Goal: Transaction & Acquisition: Purchase product/service

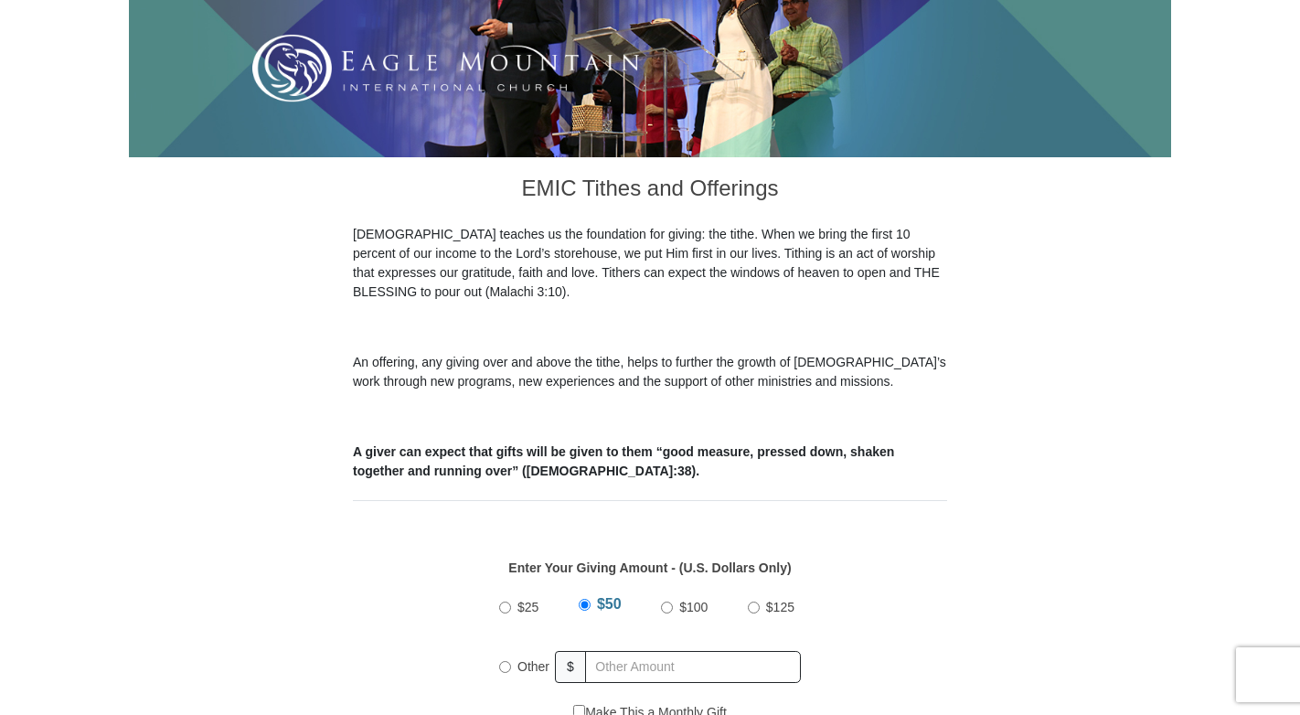
scroll to position [366, 0]
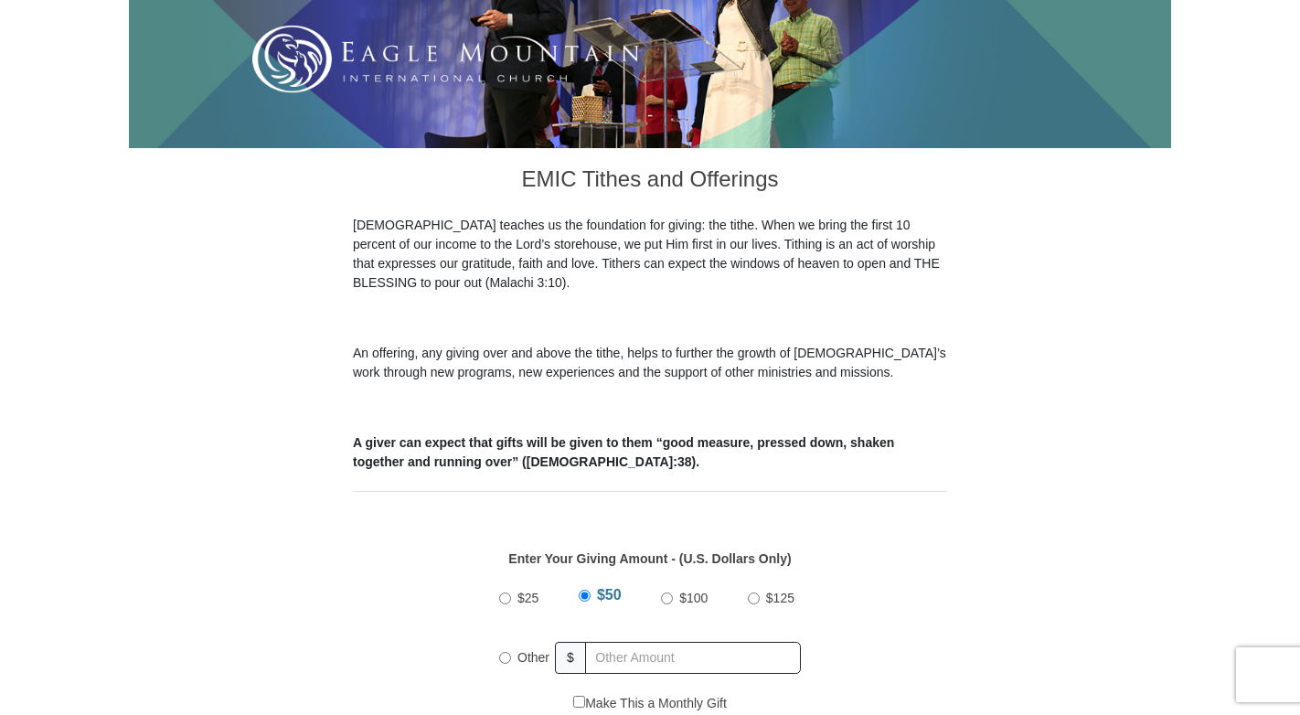
click at [503, 652] on input "Other" at bounding box center [505, 658] width 12 height 12
radio input "true"
click at [657, 642] on input "text" at bounding box center [695, 658] width 209 height 32
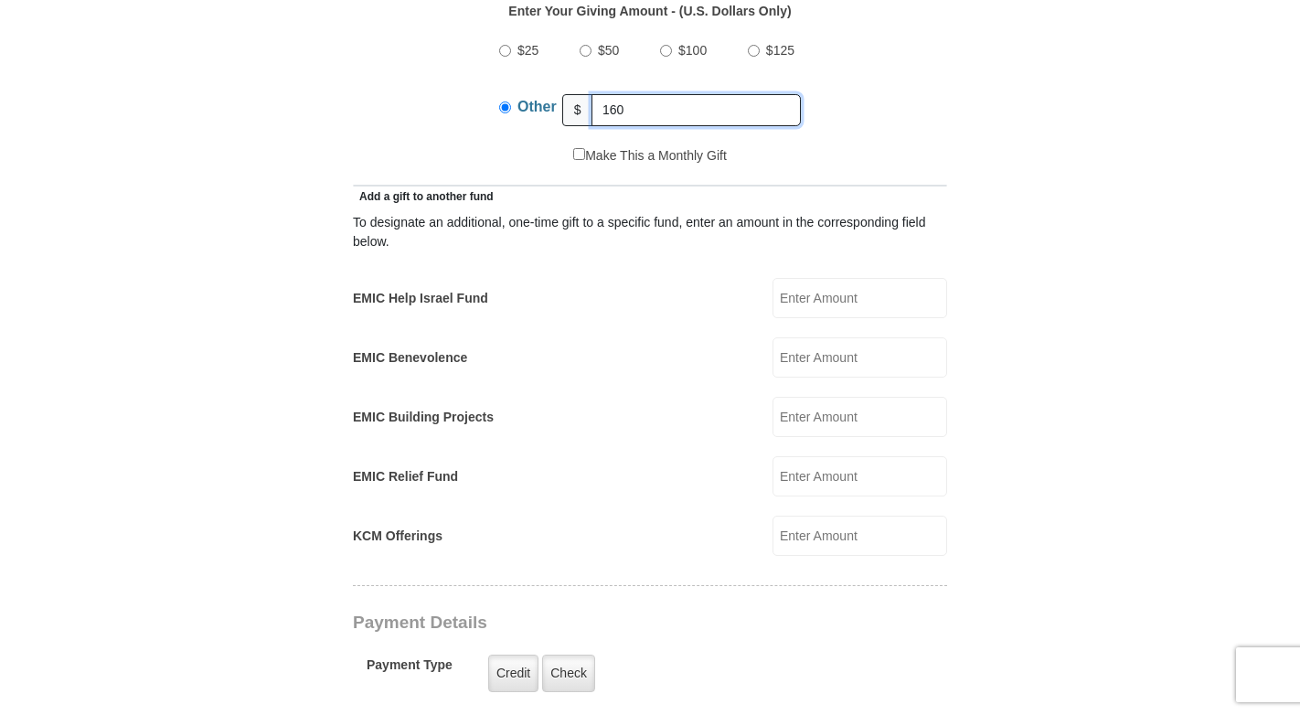
scroll to position [914, 0]
type input "160"
click at [518, 653] on label "Credit" at bounding box center [513, 671] width 50 height 37
click at [0, 0] on input "Credit" at bounding box center [0, 0] width 0 height 0
click at [507, 653] on label "Credit" at bounding box center [513, 671] width 50 height 37
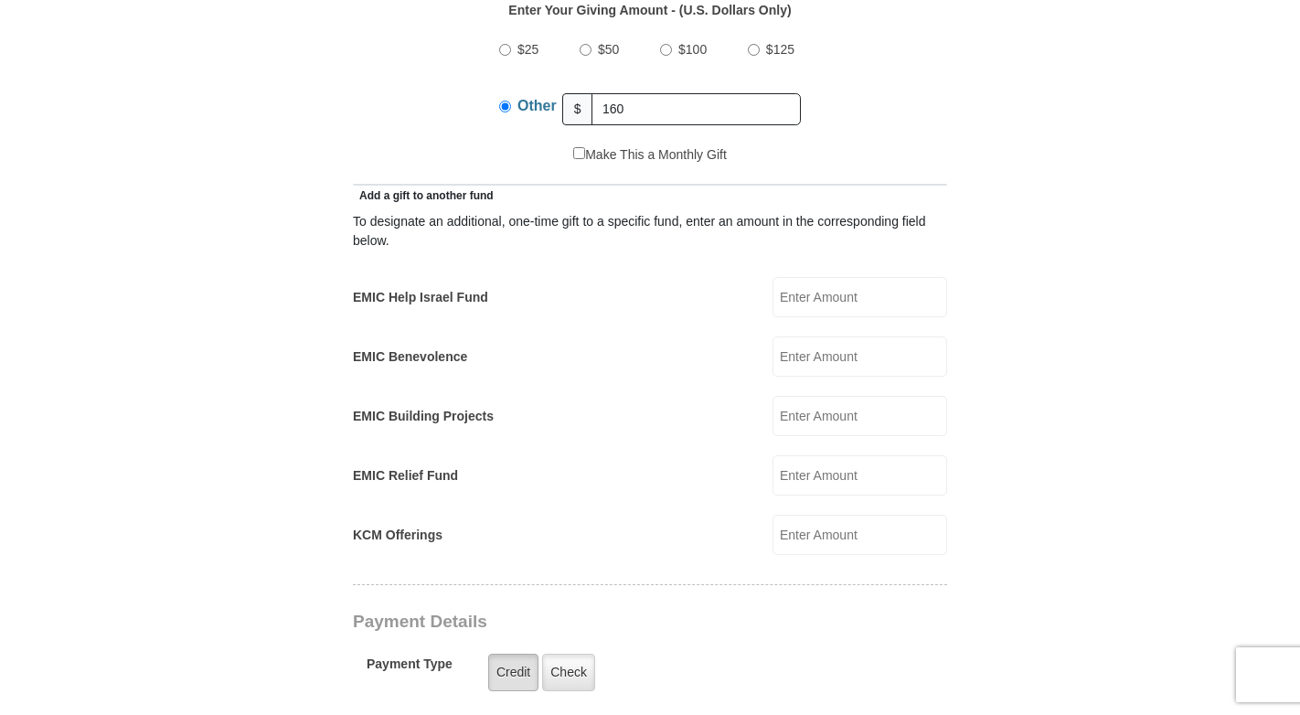
click at [0, 0] on input "Credit" at bounding box center [0, 0] width 0 height 0
click at [507, 653] on label "Credit" at bounding box center [513, 671] width 50 height 37
click at [0, 0] on input "Credit" at bounding box center [0, 0] width 0 height 0
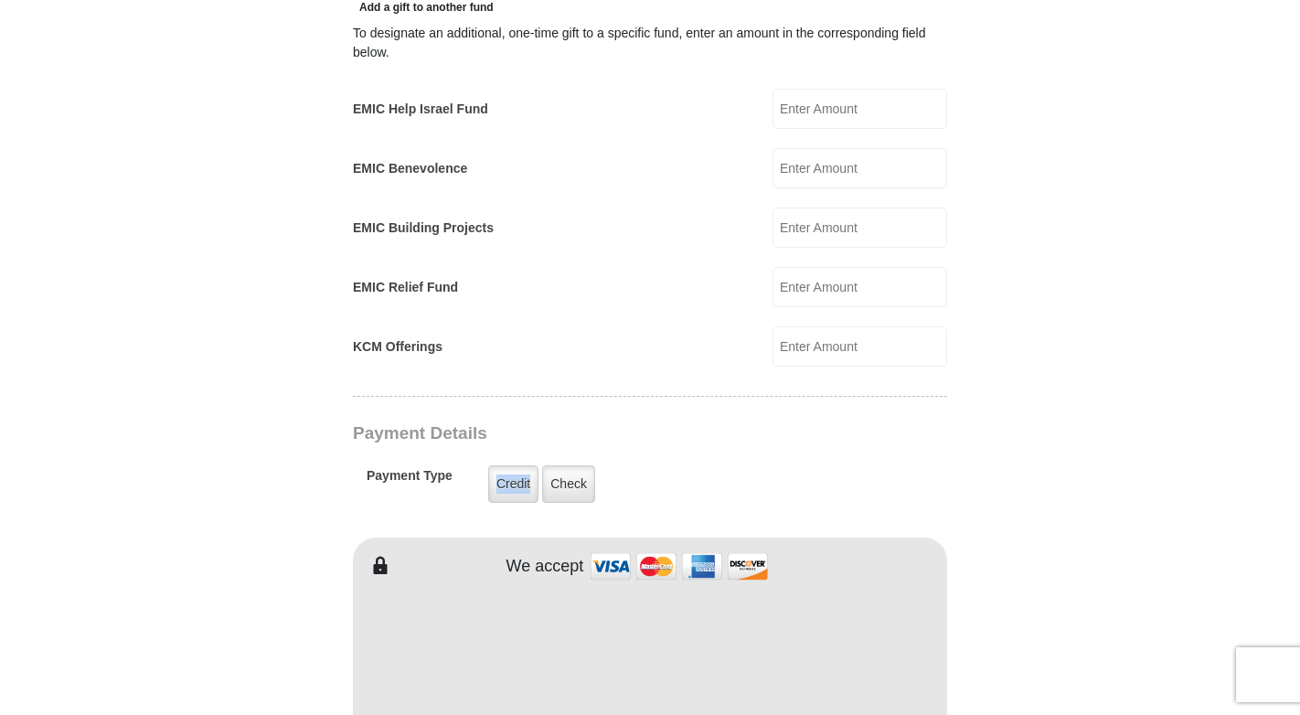
scroll to position [1188, 0]
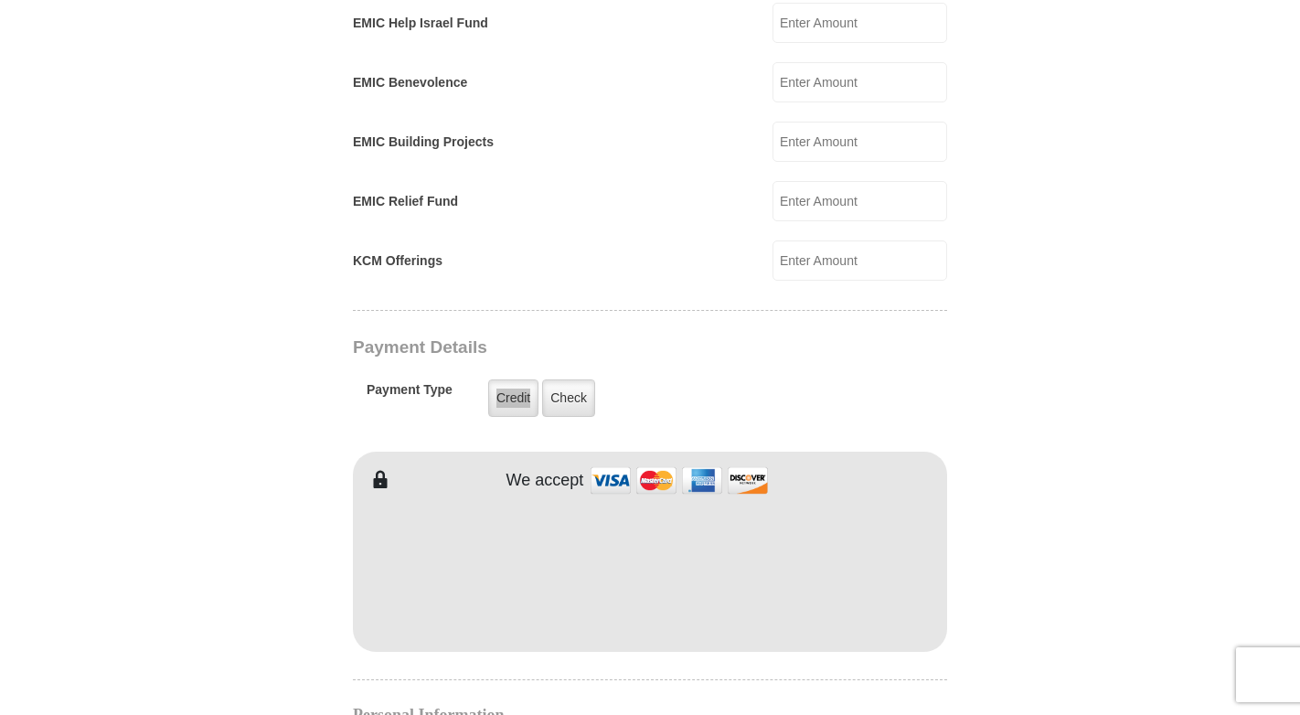
type input "Barbara"
type input "Mulvany"
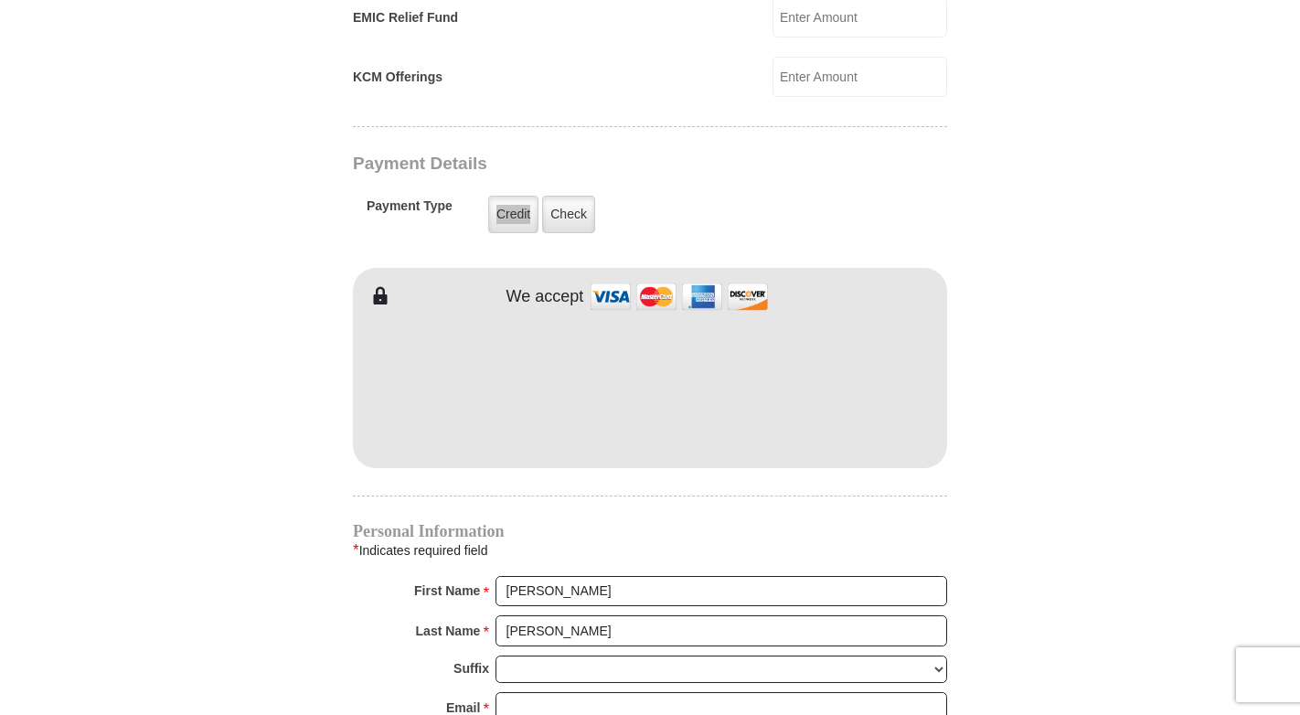
scroll to position [1462, 0]
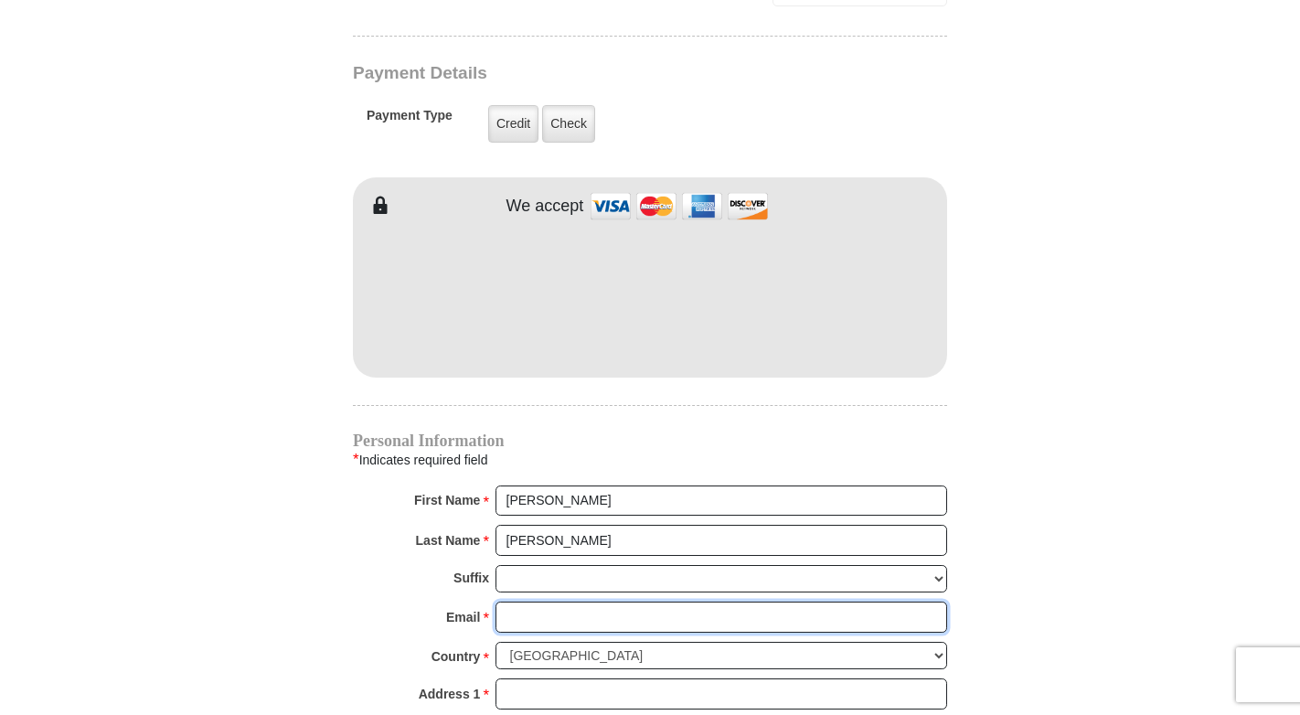
click at [526, 601] on input "Email *" at bounding box center [721, 616] width 452 height 31
type input "barbmulvany@gmail.com"
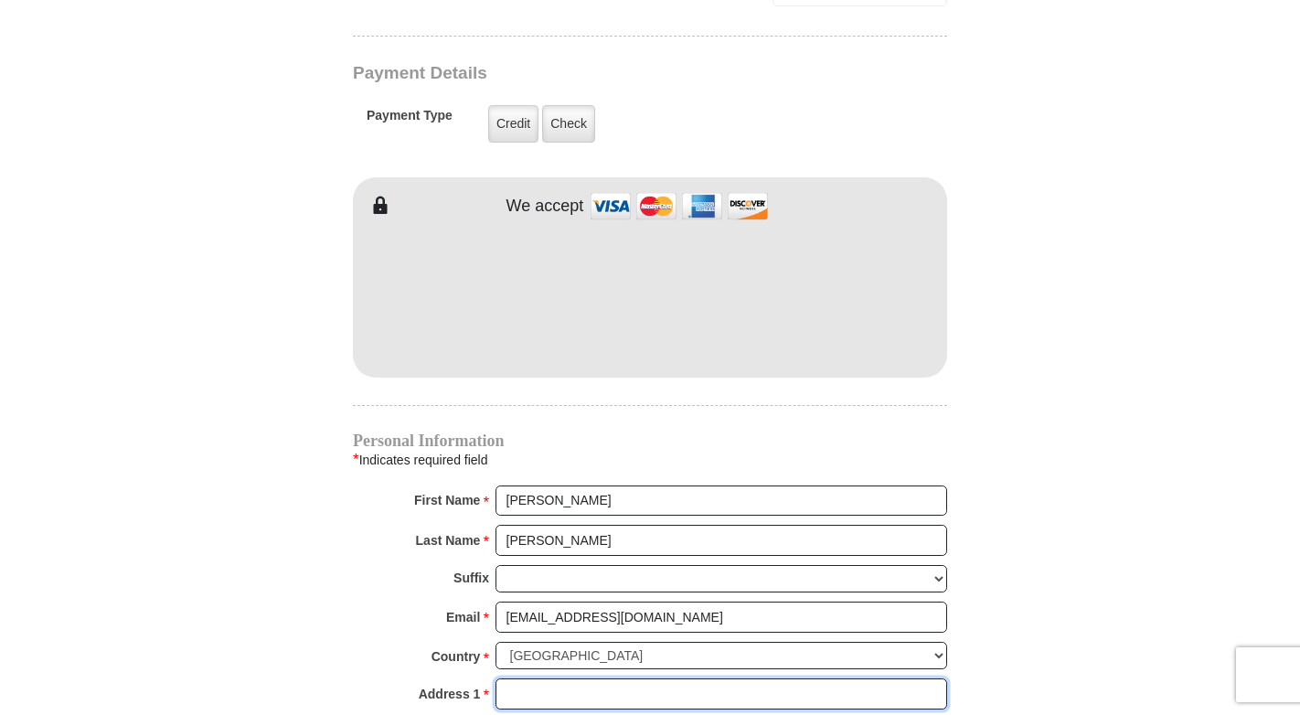
click at [567, 678] on input "Address 1 *" at bounding box center [721, 693] width 452 height 31
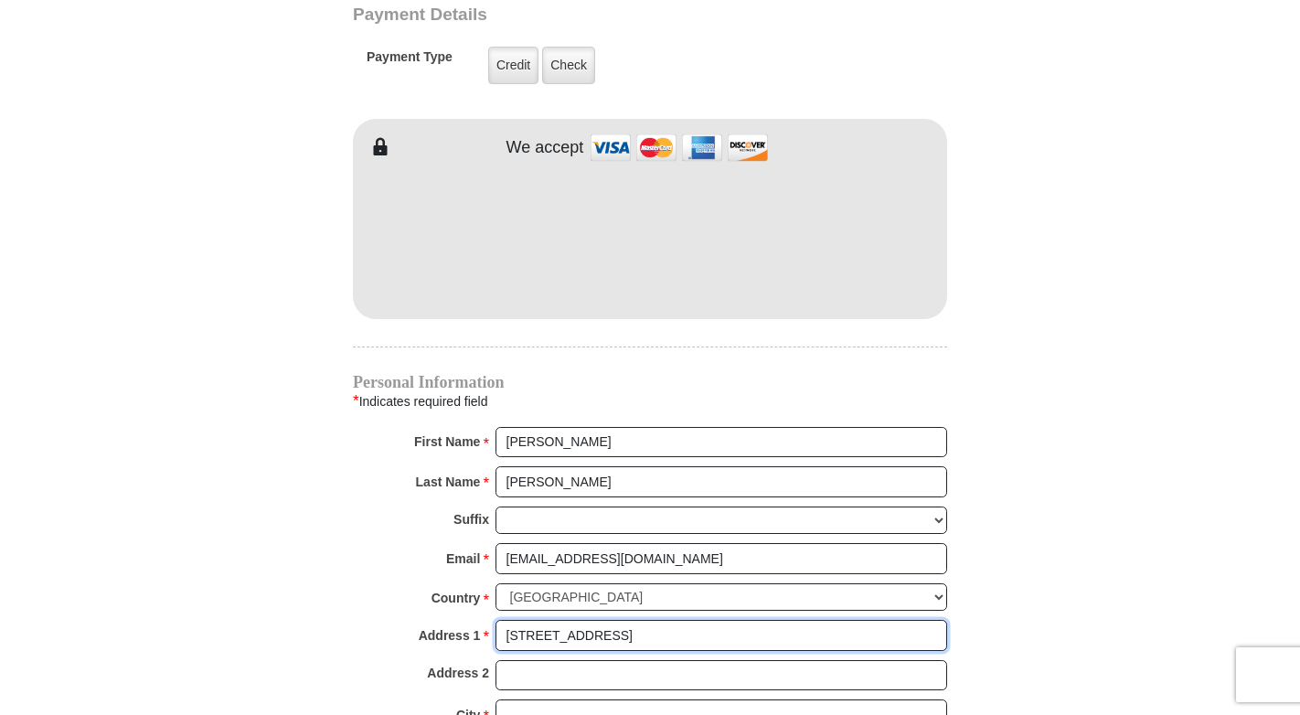
scroll to position [1554, 0]
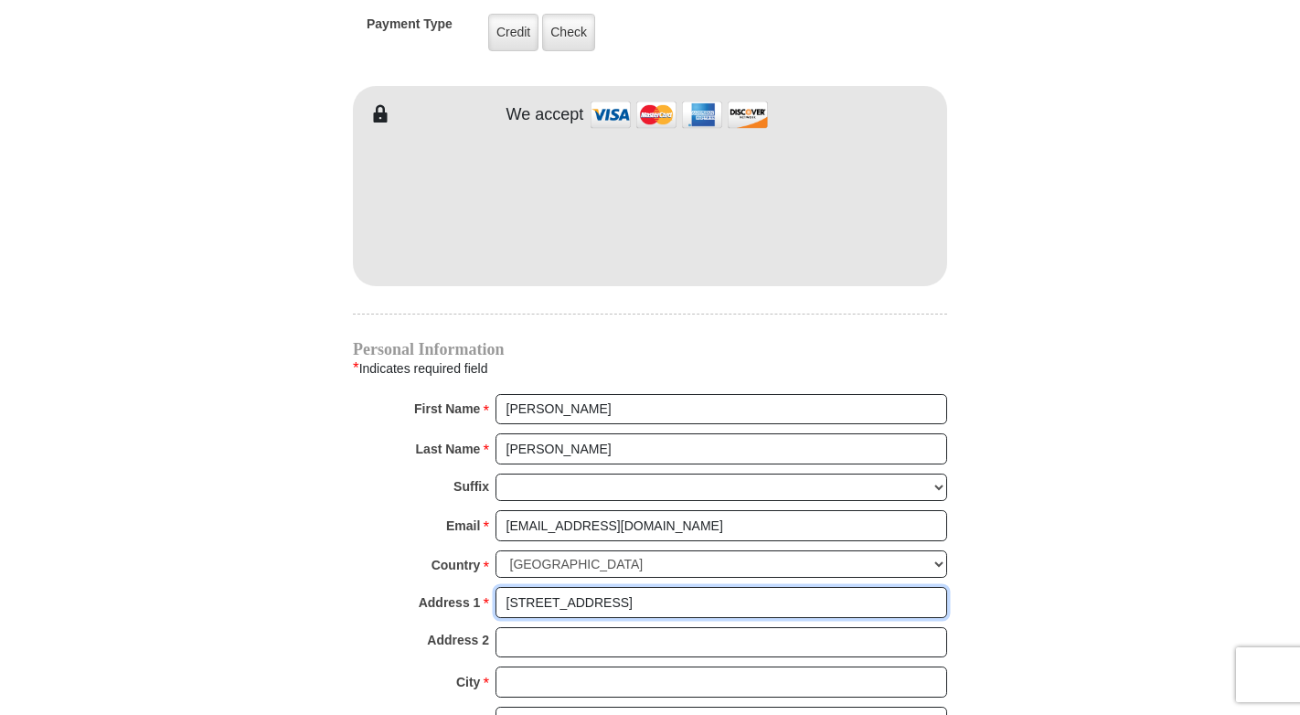
type input "12108 Monrovia Street"
click at [628, 627] on input "Address 2" at bounding box center [721, 642] width 452 height 31
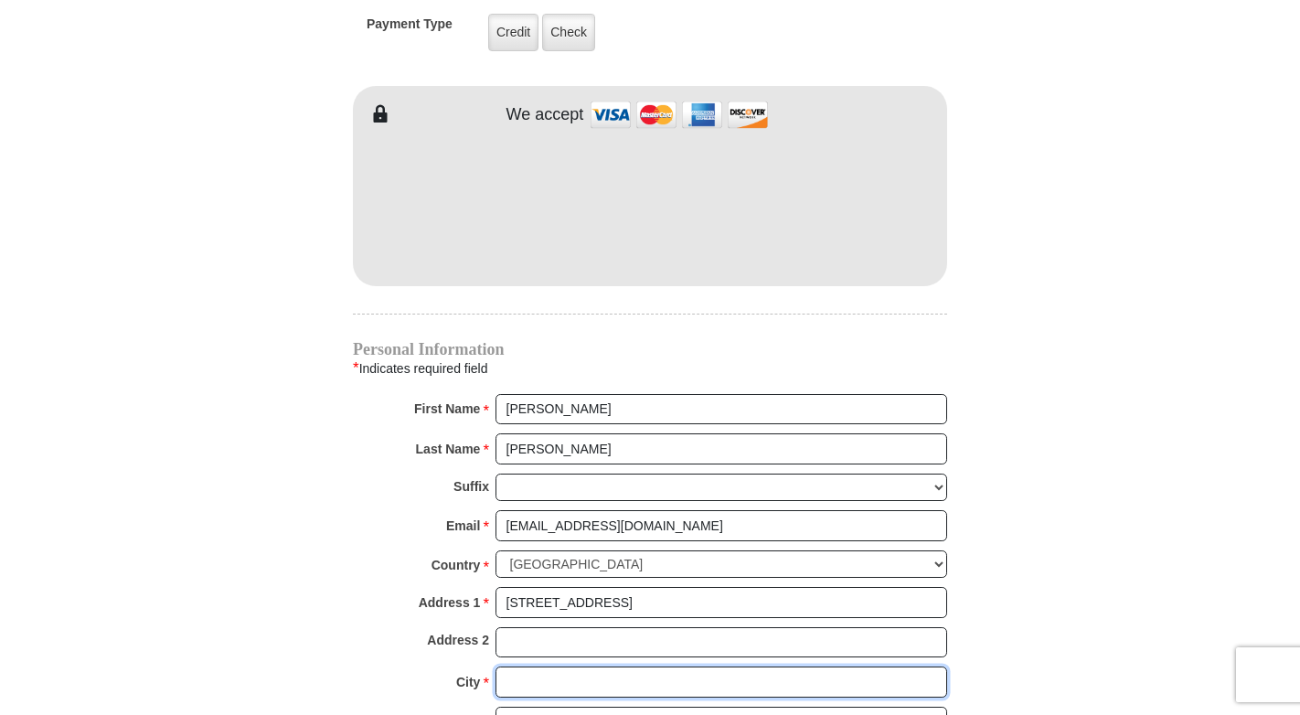
click at [616, 666] on input "City *" at bounding box center [721, 681] width 452 height 31
type input "Overland Park"
click at [938, 707] on select "Choose Alabama Alaska American Samoa Arizona Arkansas Armed Forces Americas Arm…" at bounding box center [721, 721] width 452 height 28
select select "KS"
click at [495, 707] on select "Choose Alabama Alaska American Samoa Arizona Arkansas Armed Forces Americas Arm…" at bounding box center [721, 721] width 452 height 28
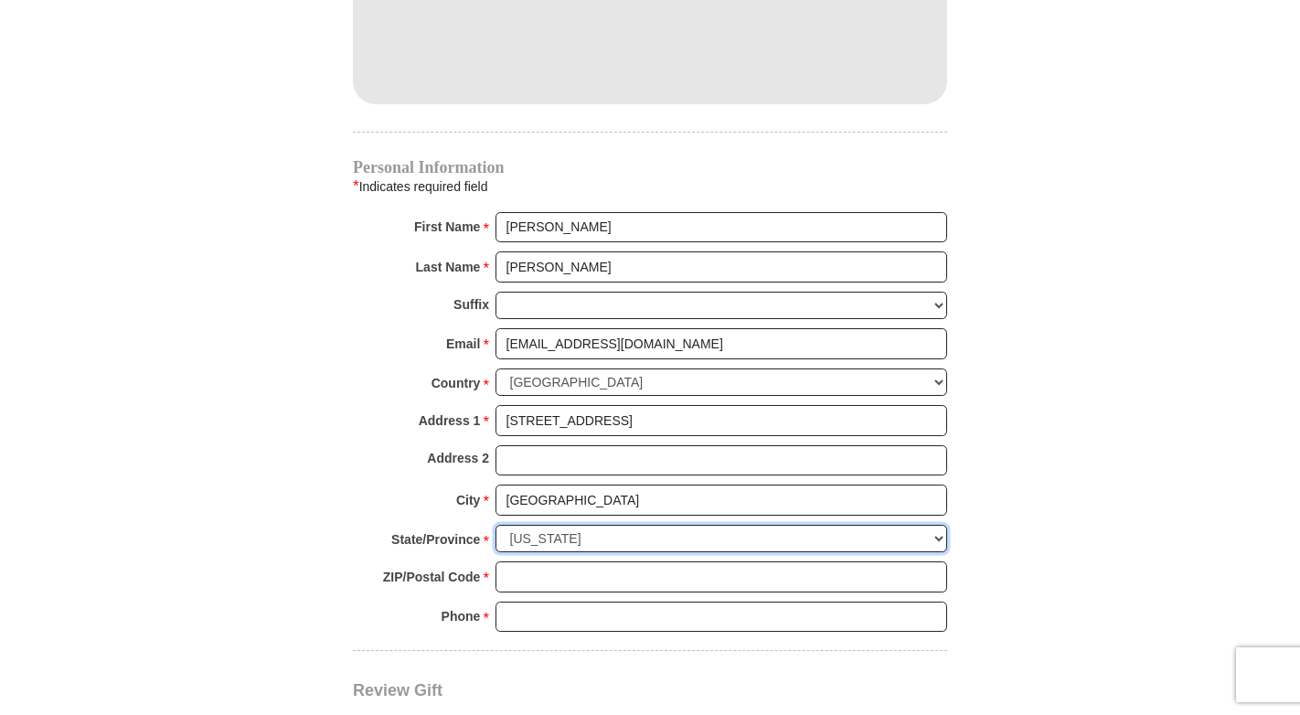
scroll to position [1737, 0]
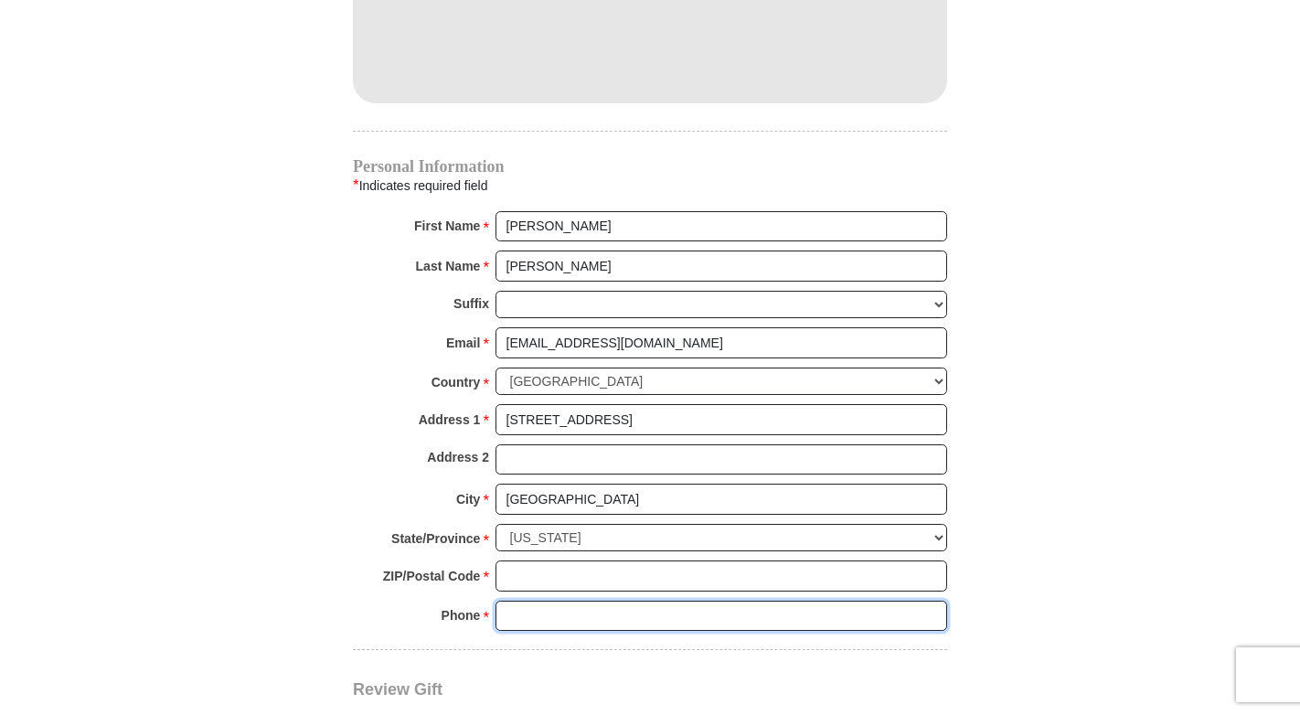
click at [549, 601] on input "Phone * *" at bounding box center [721, 615] width 452 height 31
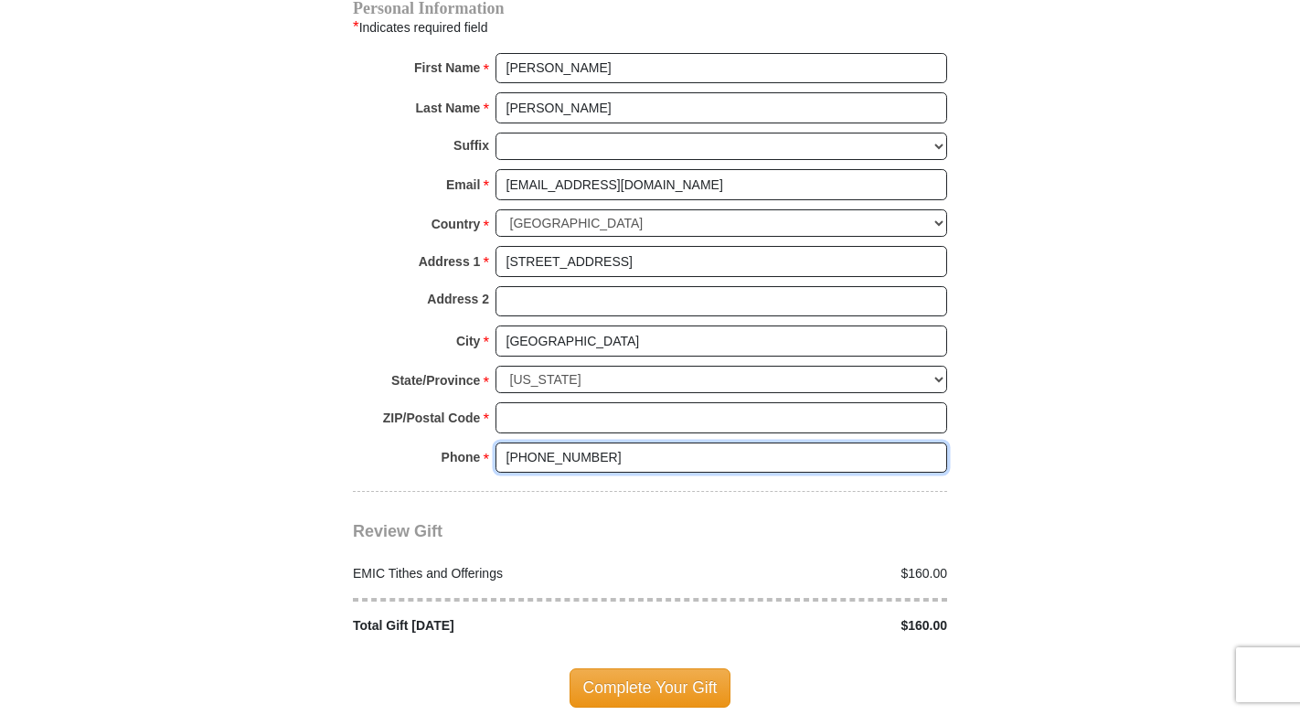
scroll to position [1919, 0]
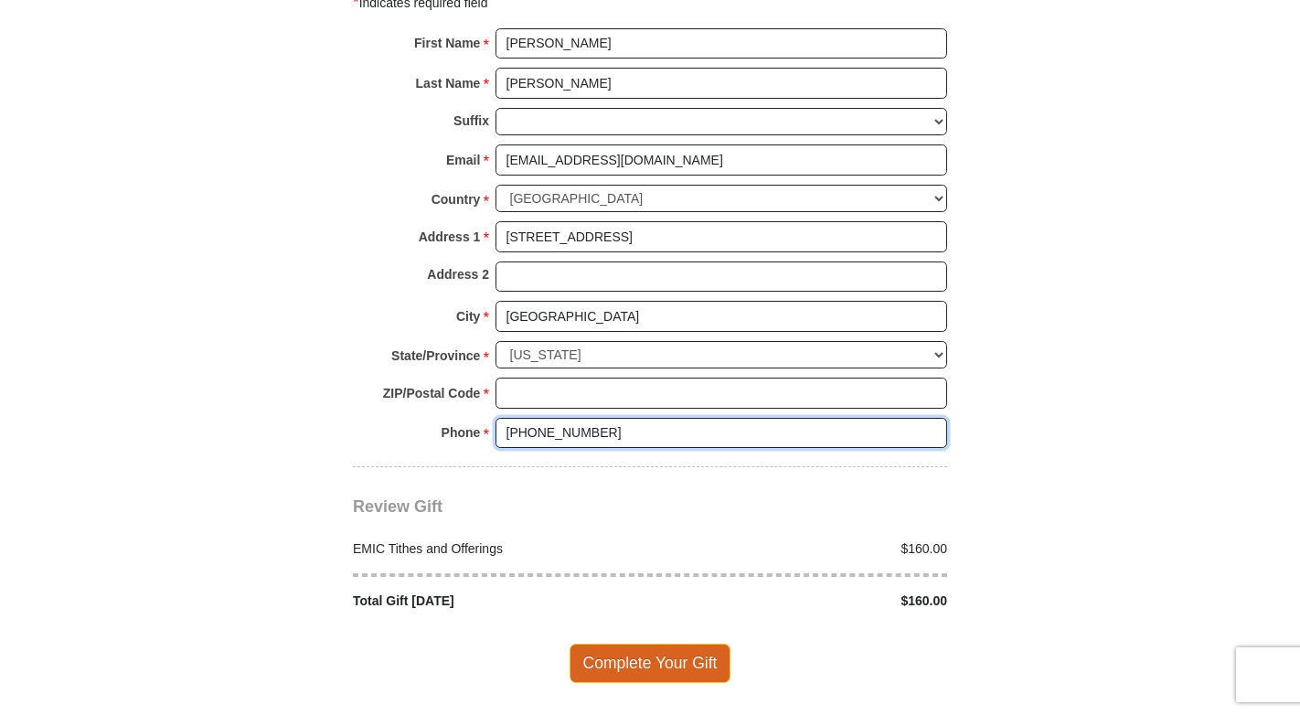
type input "903-461-2606"
click at [639, 643] on span "Complete Your Gift" at bounding box center [650, 662] width 162 height 38
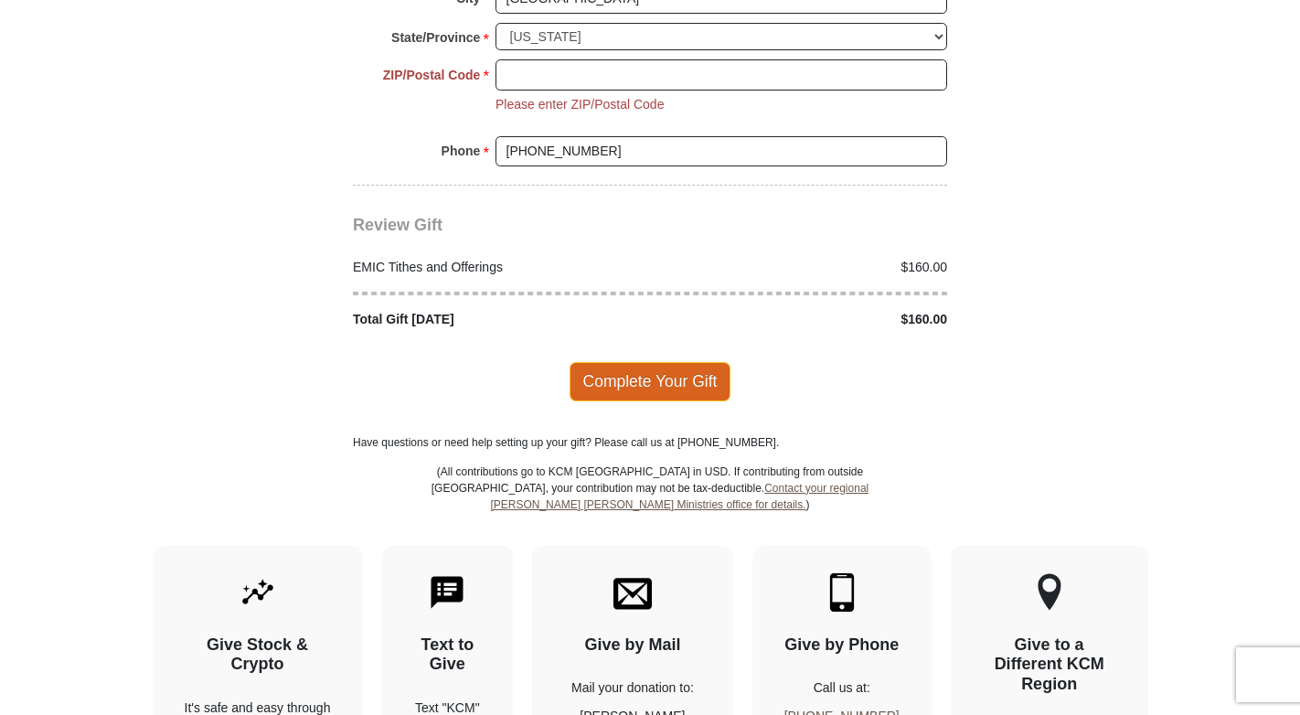
scroll to position [2260, 0]
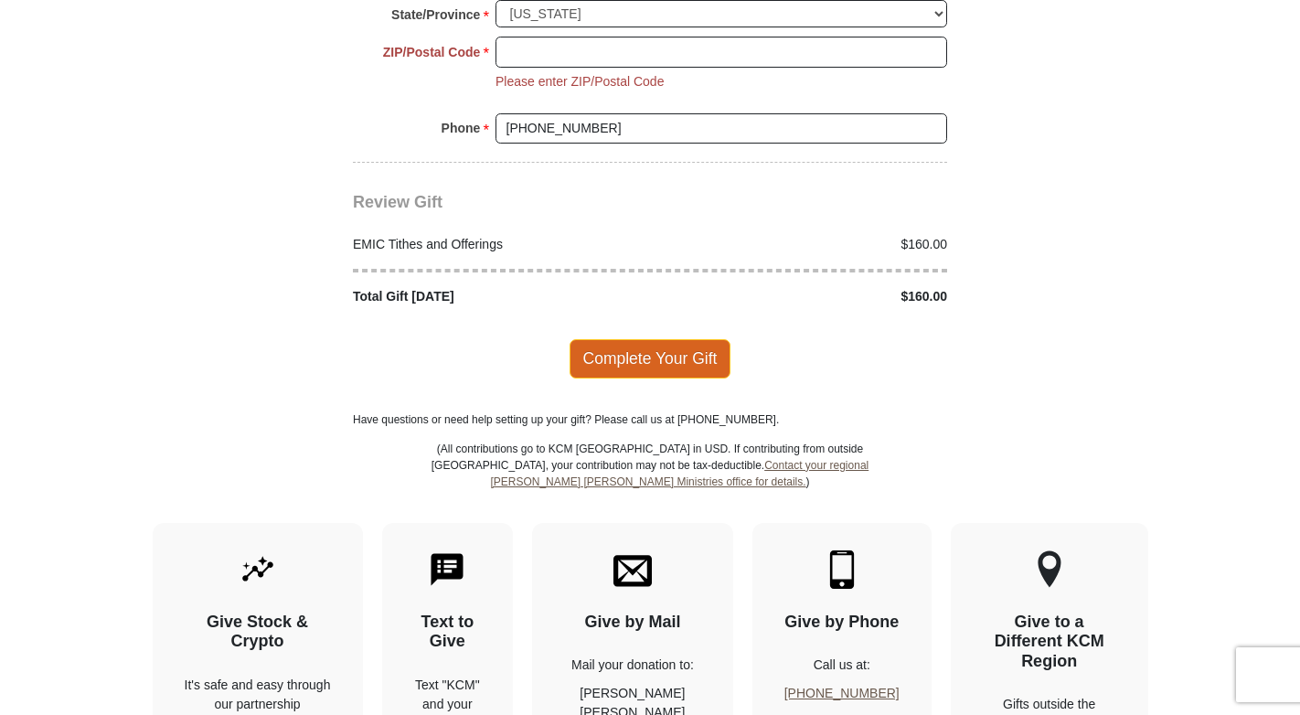
click at [643, 339] on span "Complete Your Gift" at bounding box center [650, 358] width 162 height 38
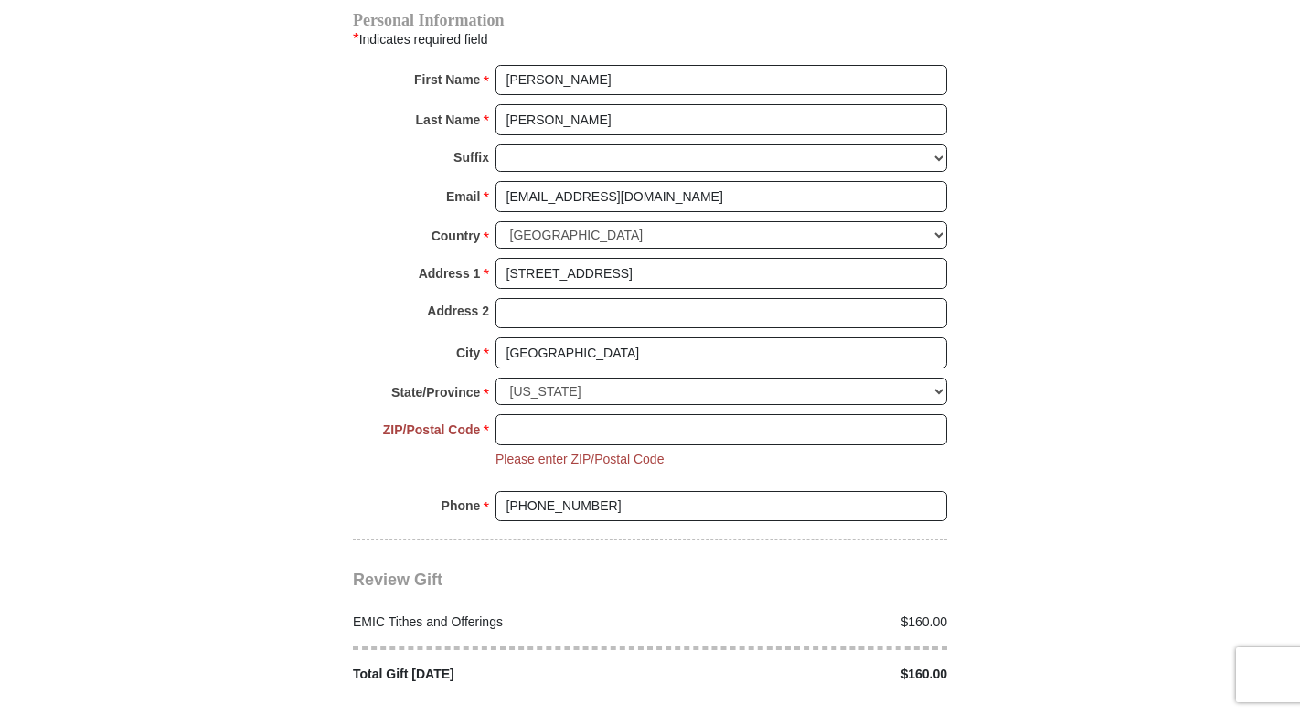
scroll to position [1974, 0]
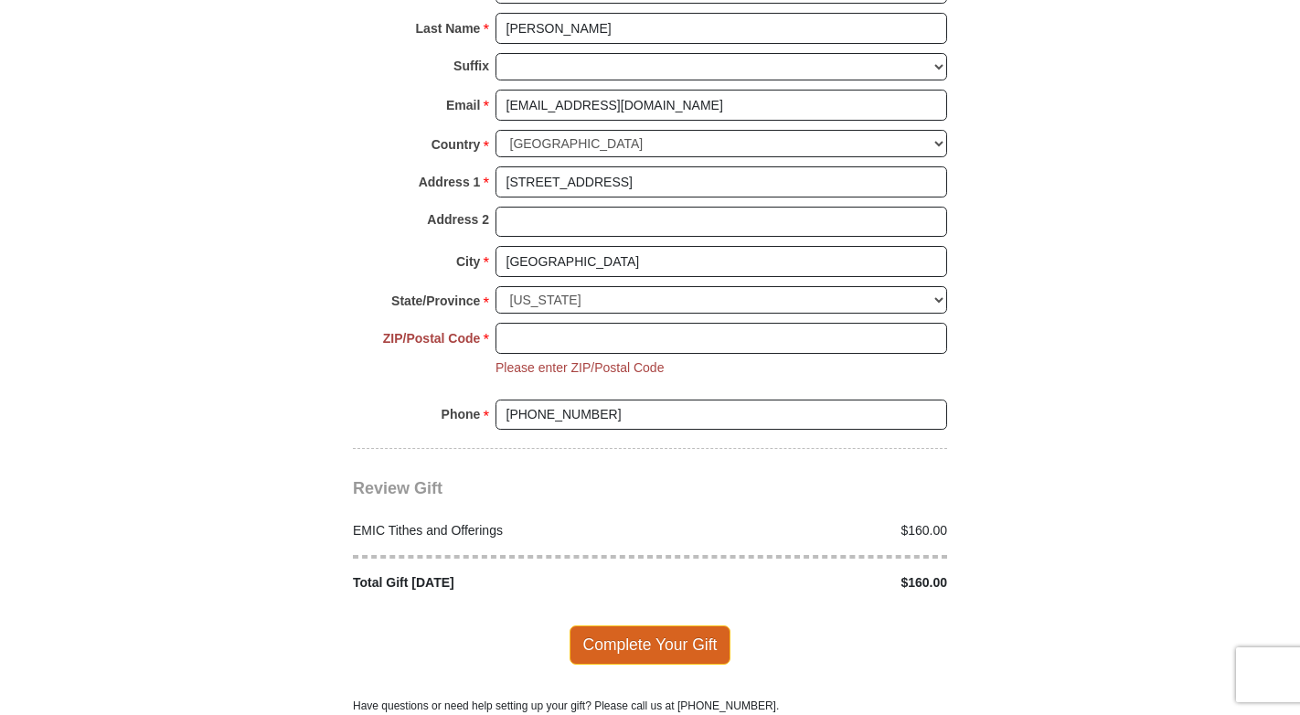
click at [713, 625] on span "Complete Your Gift" at bounding box center [650, 644] width 162 height 38
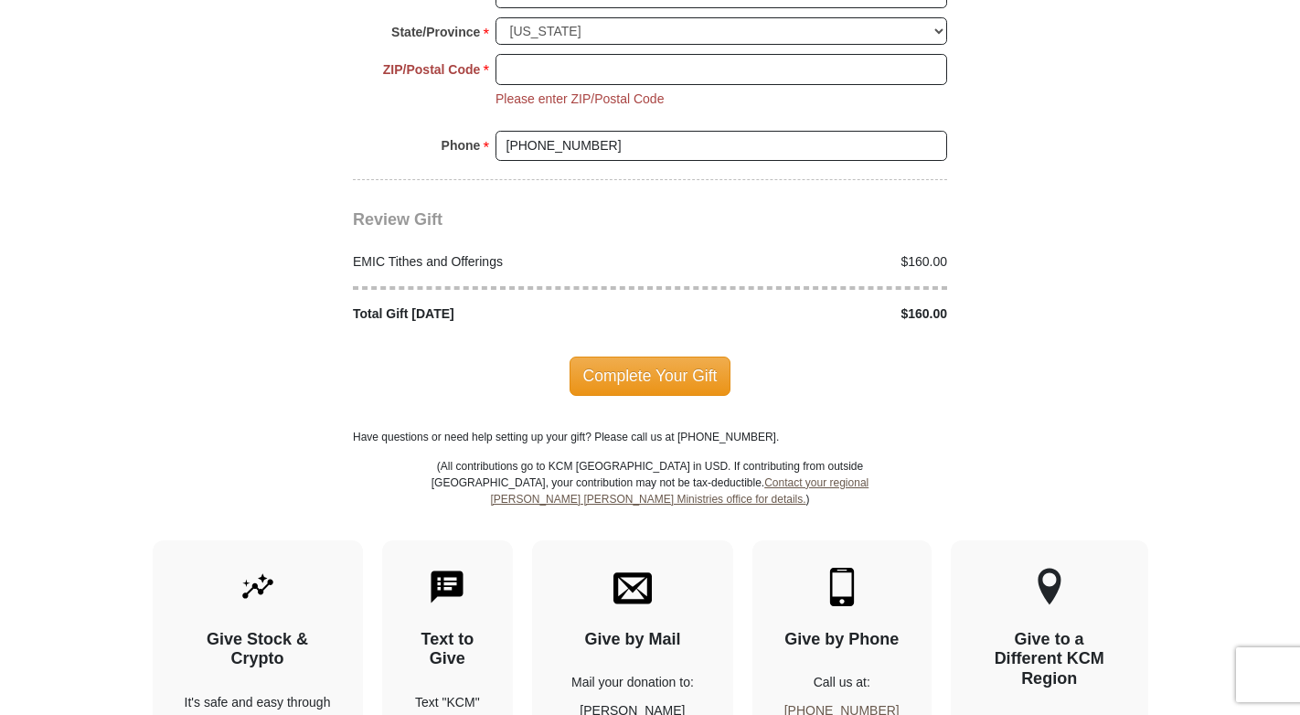
scroll to position [2260, 0]
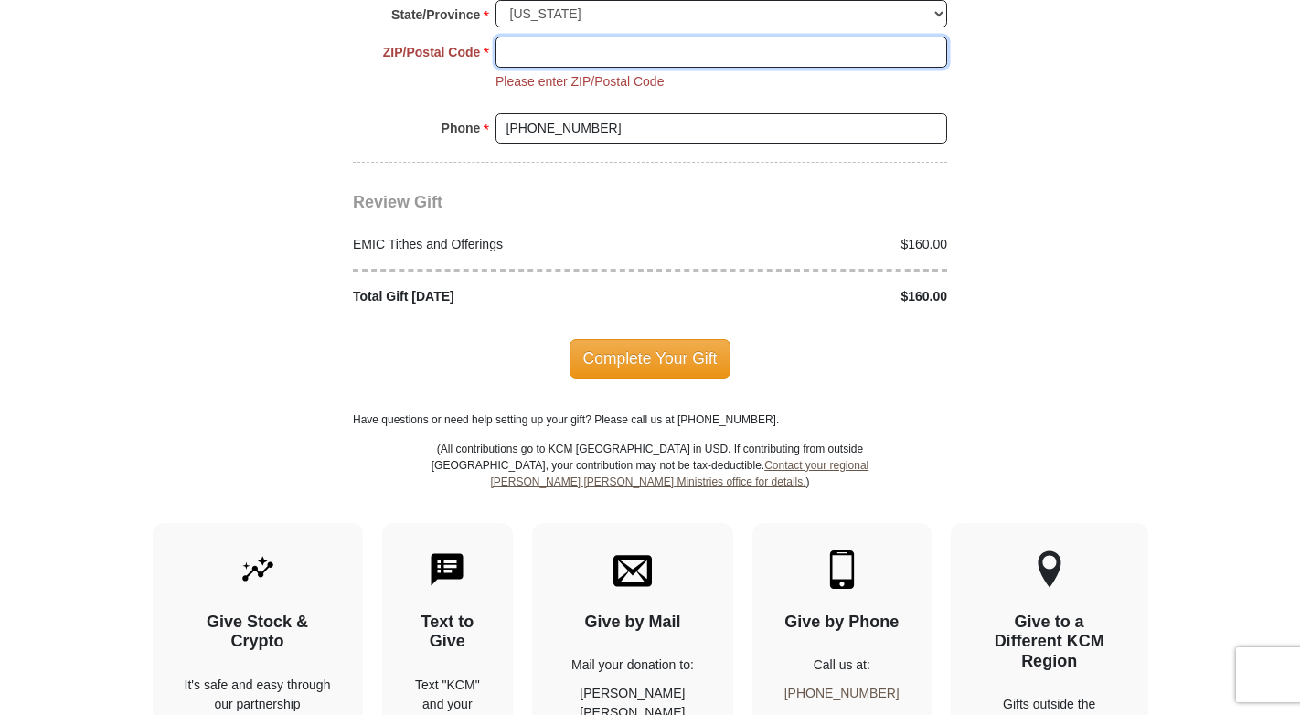
click at [517, 37] on input "ZIP/Postal Code *" at bounding box center [721, 52] width 452 height 31
type input "66213"
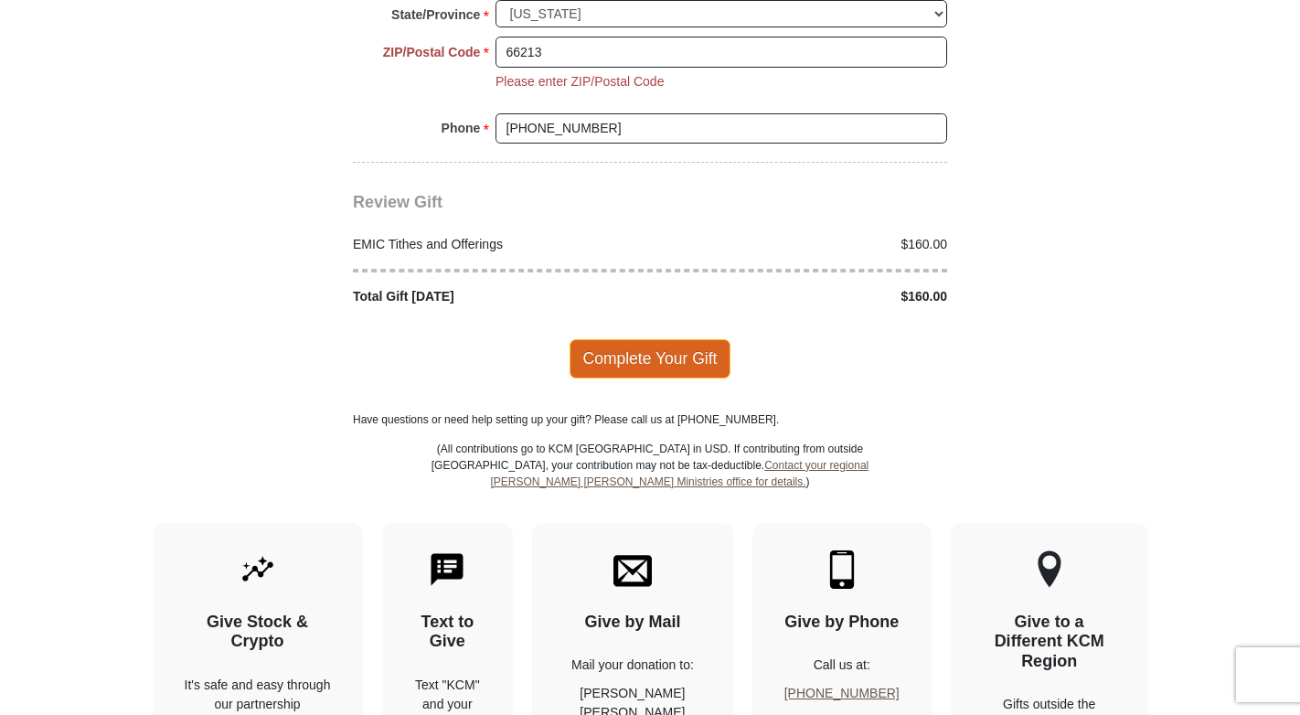
click at [643, 339] on span "Complete Your Gift" at bounding box center [650, 358] width 162 height 38
